Goal: Find specific page/section: Find specific page/section

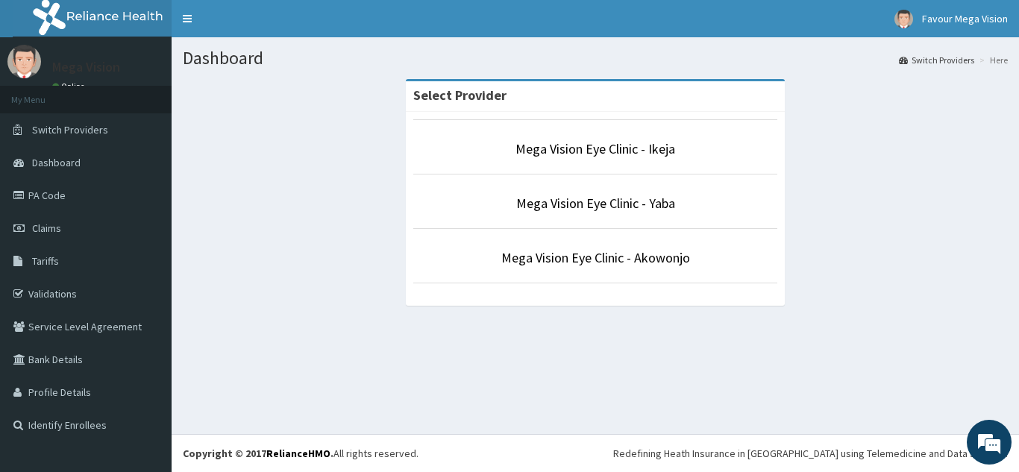
click at [680, 148] on p "Mega Vision Eye Clinic - Ikeja" at bounding box center [595, 149] width 364 height 19
click at [655, 148] on link "Mega Vision Eye Clinic - Ikeja" at bounding box center [596, 148] width 160 height 17
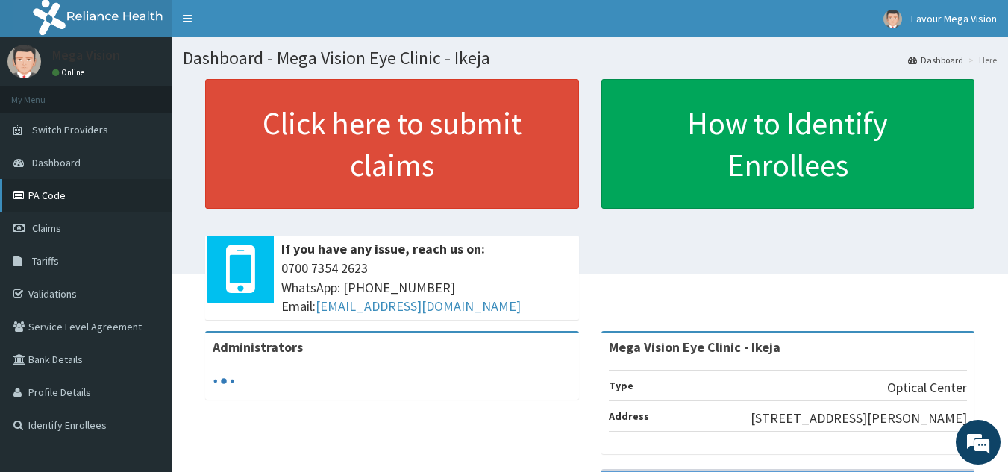
click at [66, 191] on link "PA Code" at bounding box center [86, 195] width 172 height 33
